Goal: Task Accomplishment & Management: Complete application form

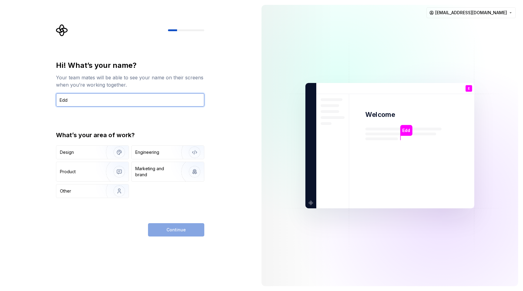
type input "Edd"
click at [33, 115] on div "Hi! What’s your name? Your team mates will be able to see your name on their sc…" at bounding box center [128, 145] width 257 height 291
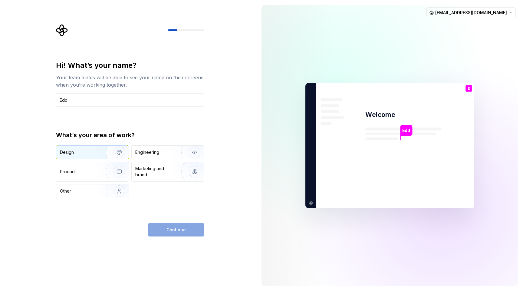
click at [91, 149] on div "Design" at bounding box center [79, 152] width 38 height 6
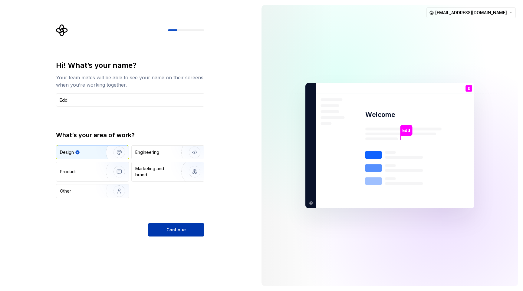
click at [173, 230] on span "Continue" at bounding box center [175, 230] width 19 height 6
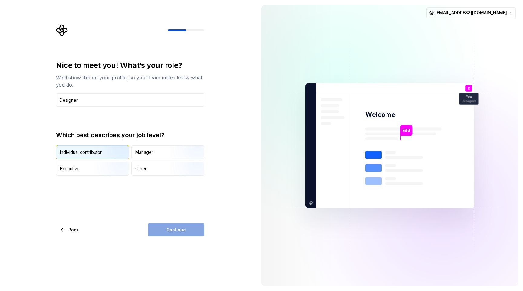
type input "Designer"
click at [88, 151] on div "Individual contributor" at bounding box center [81, 152] width 42 height 6
type button "IndividualContributor"
click at [179, 229] on span "Continue" at bounding box center [175, 230] width 19 height 6
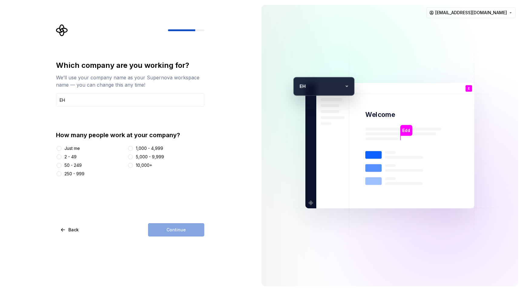
type input "EH"
click at [60, 148] on button "Just me" at bounding box center [59, 148] width 5 height 5
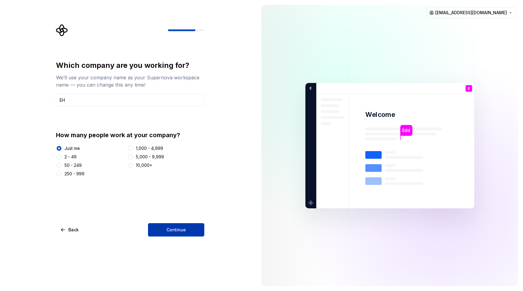
click at [178, 228] on span "Continue" at bounding box center [175, 230] width 19 height 6
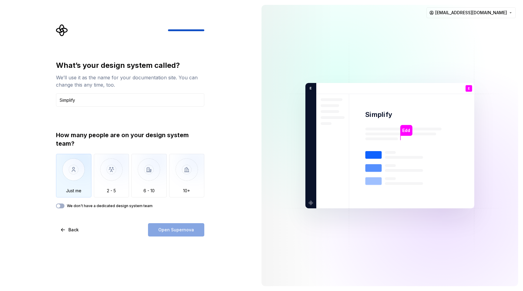
type input "Simplify"
click at [68, 169] on img "button" at bounding box center [73, 174] width 35 height 41
click at [176, 232] on span "Open Supernova" at bounding box center [176, 230] width 36 height 6
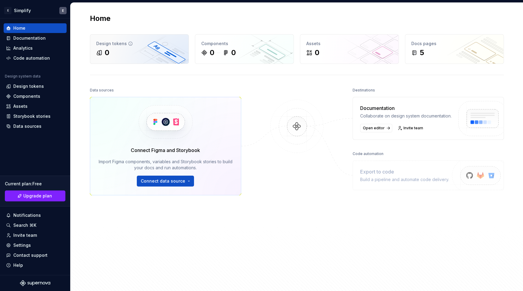
click at [148, 55] on div "0" at bounding box center [139, 53] width 86 height 10
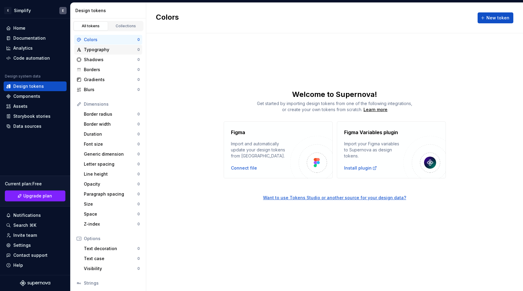
click at [118, 53] on div "Typography 0" at bounding box center [108, 50] width 68 height 10
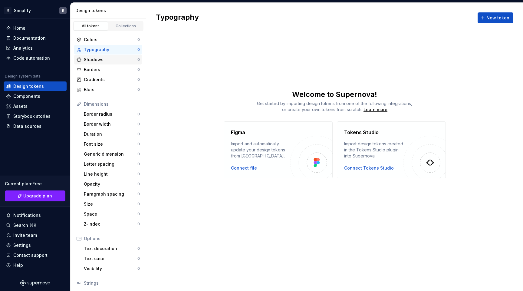
click at [112, 61] on div "Shadows" at bounding box center [111, 60] width 54 height 6
click at [124, 24] on div "Collections" at bounding box center [126, 26] width 30 height 5
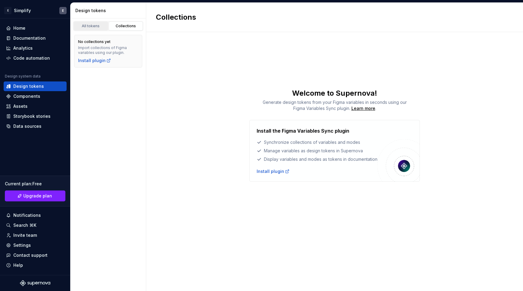
click at [93, 26] on div "All tokens" at bounding box center [91, 26] width 30 height 5
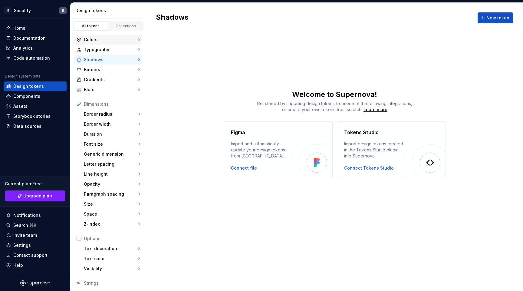
click at [102, 40] on div "Colors" at bounding box center [111, 40] width 54 height 6
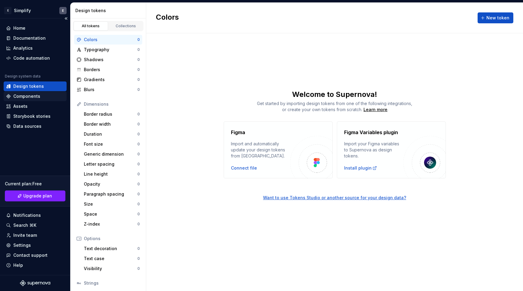
click at [34, 98] on div "Components" at bounding box center [26, 96] width 27 height 6
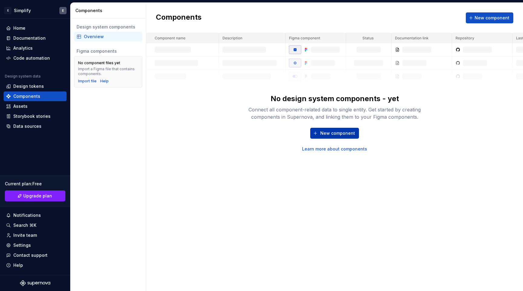
click at [346, 134] on span "New component" at bounding box center [337, 133] width 35 height 6
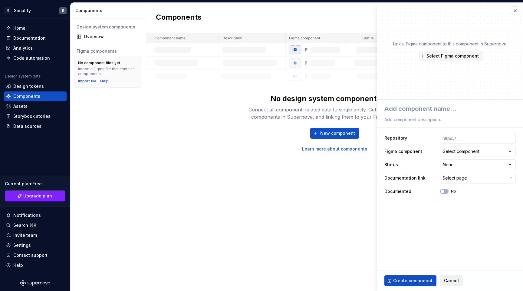
click at [450, 280] on span "Cancel" at bounding box center [451, 281] width 15 height 6
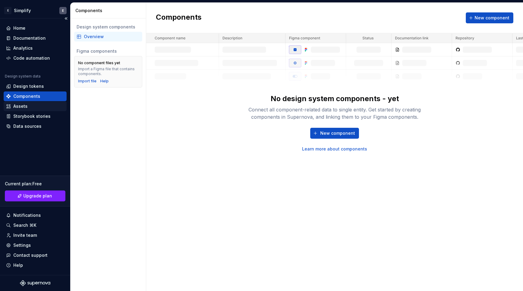
click at [19, 107] on div "Assets" at bounding box center [20, 106] width 14 height 6
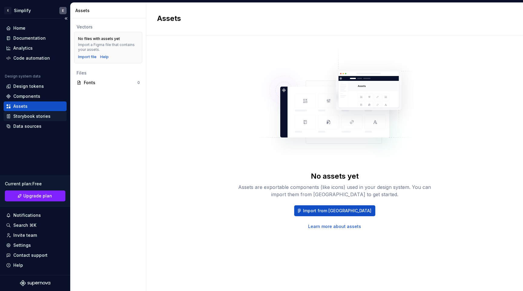
click at [21, 117] on div "Storybook stories" at bounding box center [31, 116] width 37 height 6
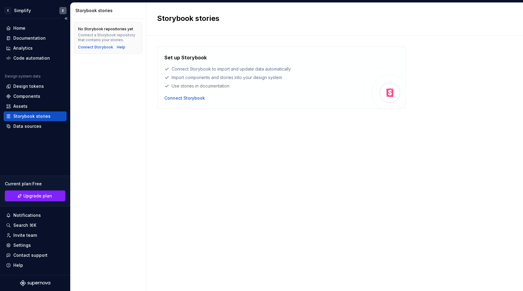
click at [22, 21] on div "Home Documentation Analytics Code automation Design system data Design tokens C…" at bounding box center [35, 146] width 70 height 256
click at [21, 25] on div "Home" at bounding box center [19, 28] width 12 height 6
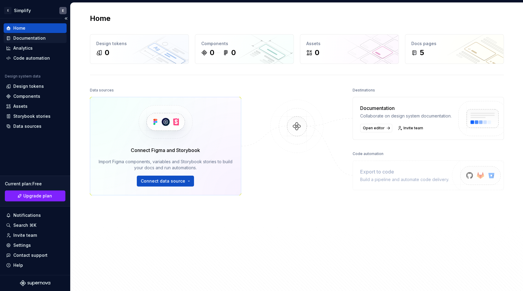
click at [43, 40] on div "Documentation" at bounding box center [29, 38] width 32 height 6
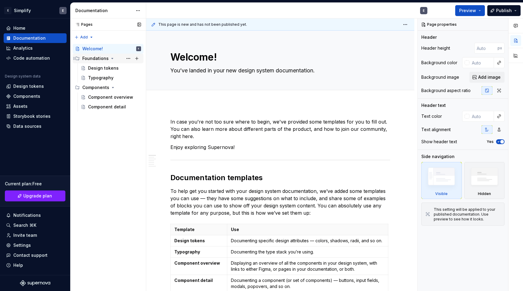
click at [99, 58] on div "Foundations" at bounding box center [95, 58] width 26 height 6
click at [97, 65] on div "Components" at bounding box center [95, 68] width 27 height 6
click at [98, 59] on div "Foundations" at bounding box center [95, 58] width 26 height 6
click at [96, 67] on div "Design tokens" at bounding box center [103, 68] width 31 height 6
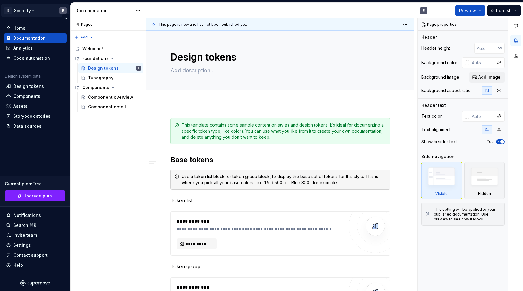
click at [24, 11] on html "E Simplify E Home Documentation Analytics Code automation Design system data De…" at bounding box center [261, 145] width 523 height 291
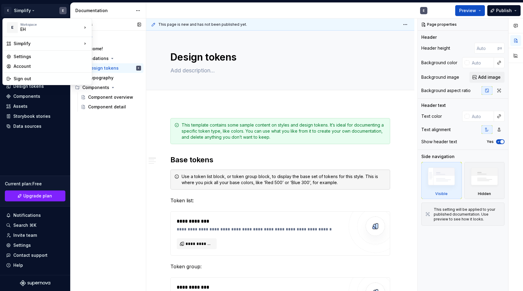
click at [137, 26] on div "Pages Pages Add Accessibility guide for tree Page tree. Navigate the tree with …" at bounding box center [108, 154] width 76 height 273
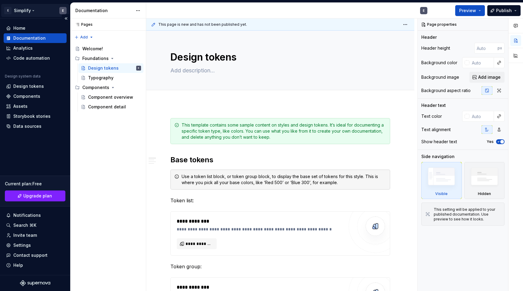
click at [19, 9] on html "E Simplify E Home Documentation Analytics Code automation Design system data De…" at bounding box center [261, 145] width 523 height 291
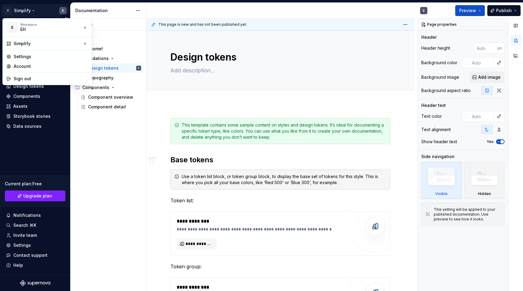
type textarea "*"
click at [51, 12] on html "E Simplify E Home Documentation Analytics Code automation Design system data De…" at bounding box center [261, 145] width 523 height 291
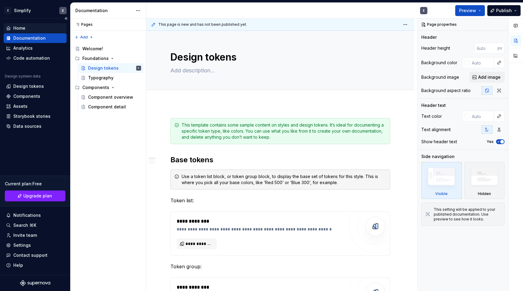
click at [25, 31] on div "Home" at bounding box center [35, 28] width 58 height 6
